Goal: Obtain resource: Obtain resource

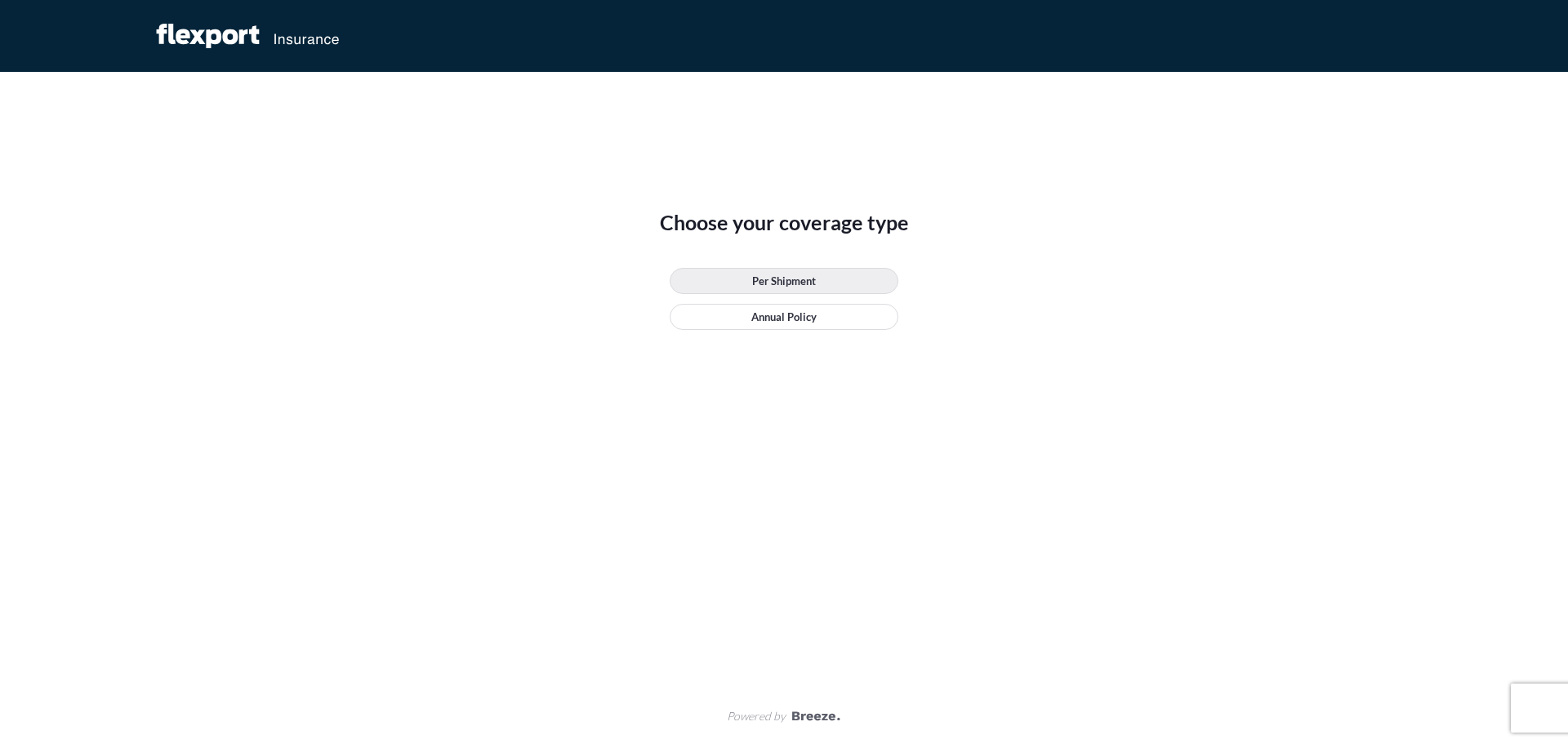
click at [777, 279] on p "Per Shipment" at bounding box center [784, 280] width 64 height 16
click at [747, 316] on link "Annual Policy" at bounding box center [784, 316] width 229 height 26
